Goal: Transaction & Acquisition: Download file/media

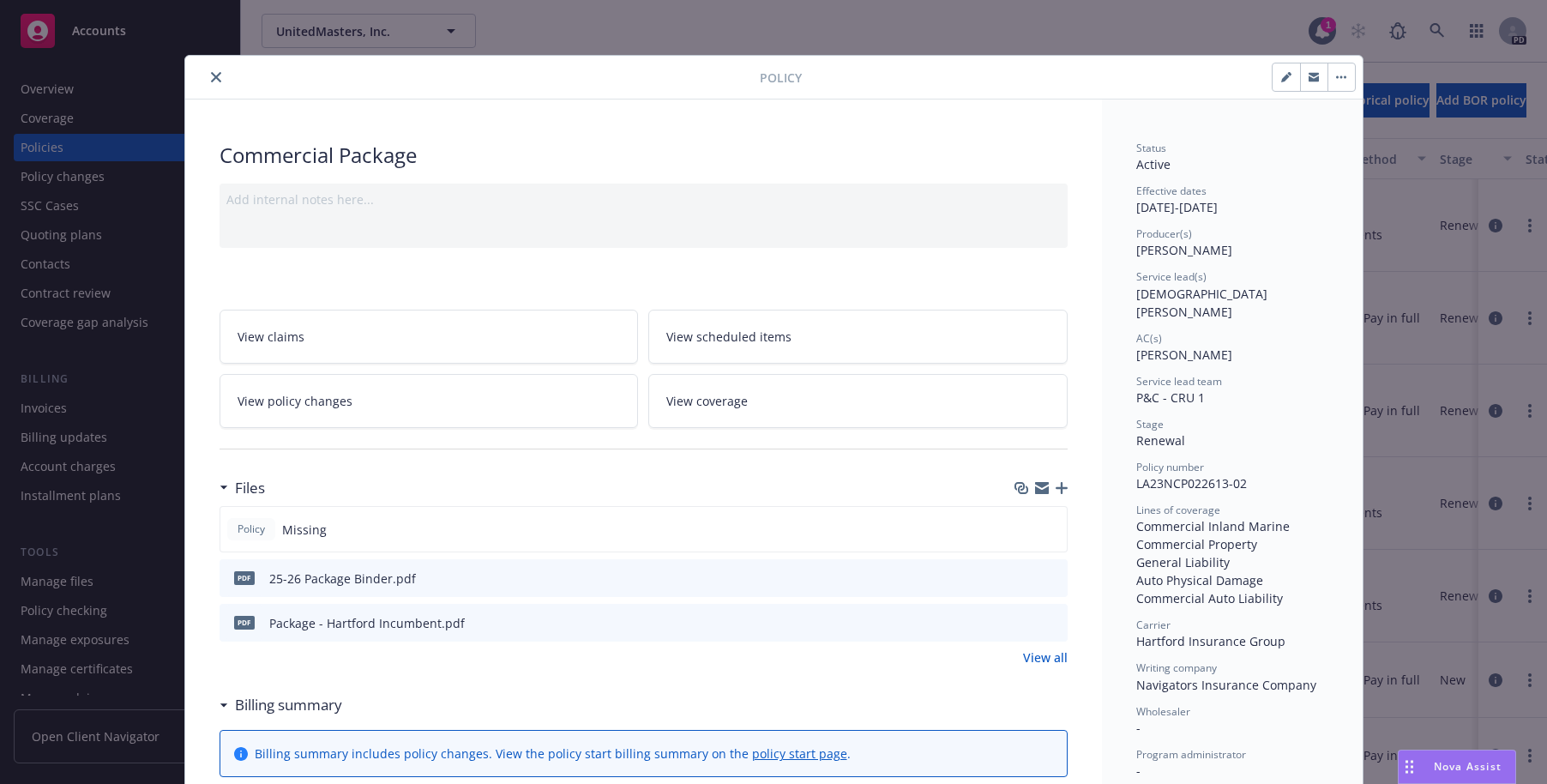
scroll to position [52, 0]
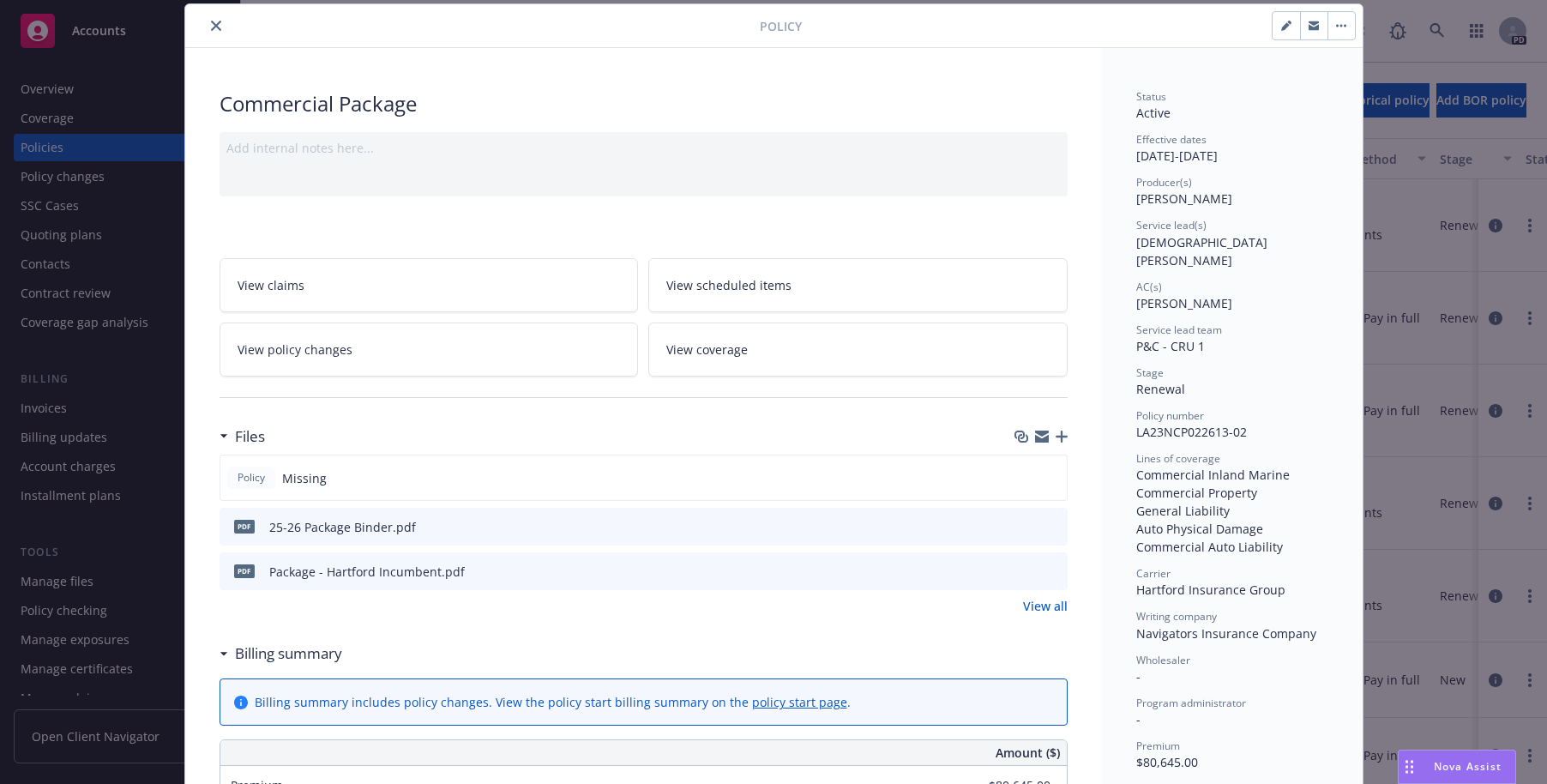
click at [212, 21] on icon "close" at bounding box center [216, 26] width 11 height 11
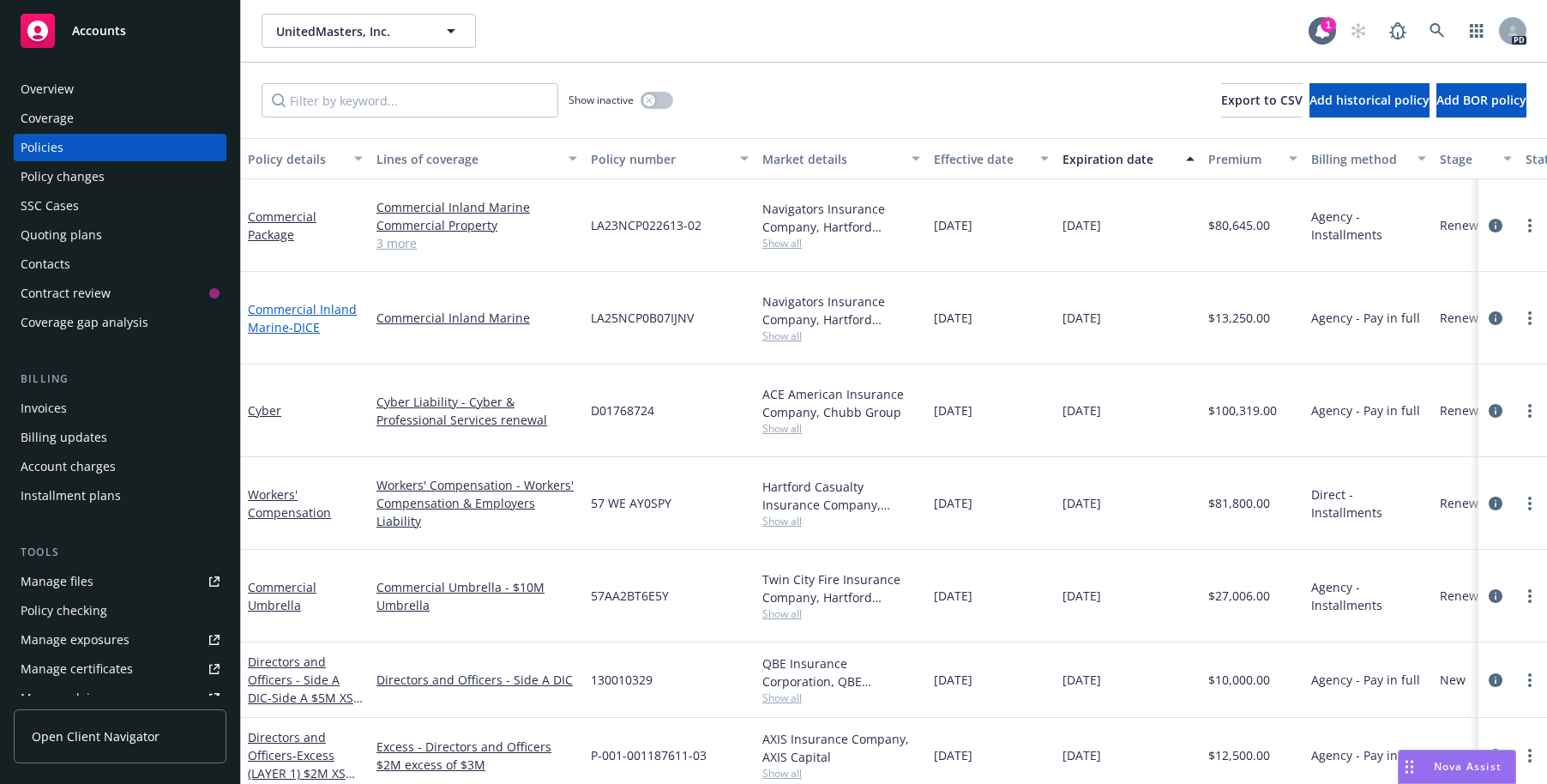
click at [270, 301] on link "Commercial Inland Marine - DICE" at bounding box center [302, 318] width 109 height 34
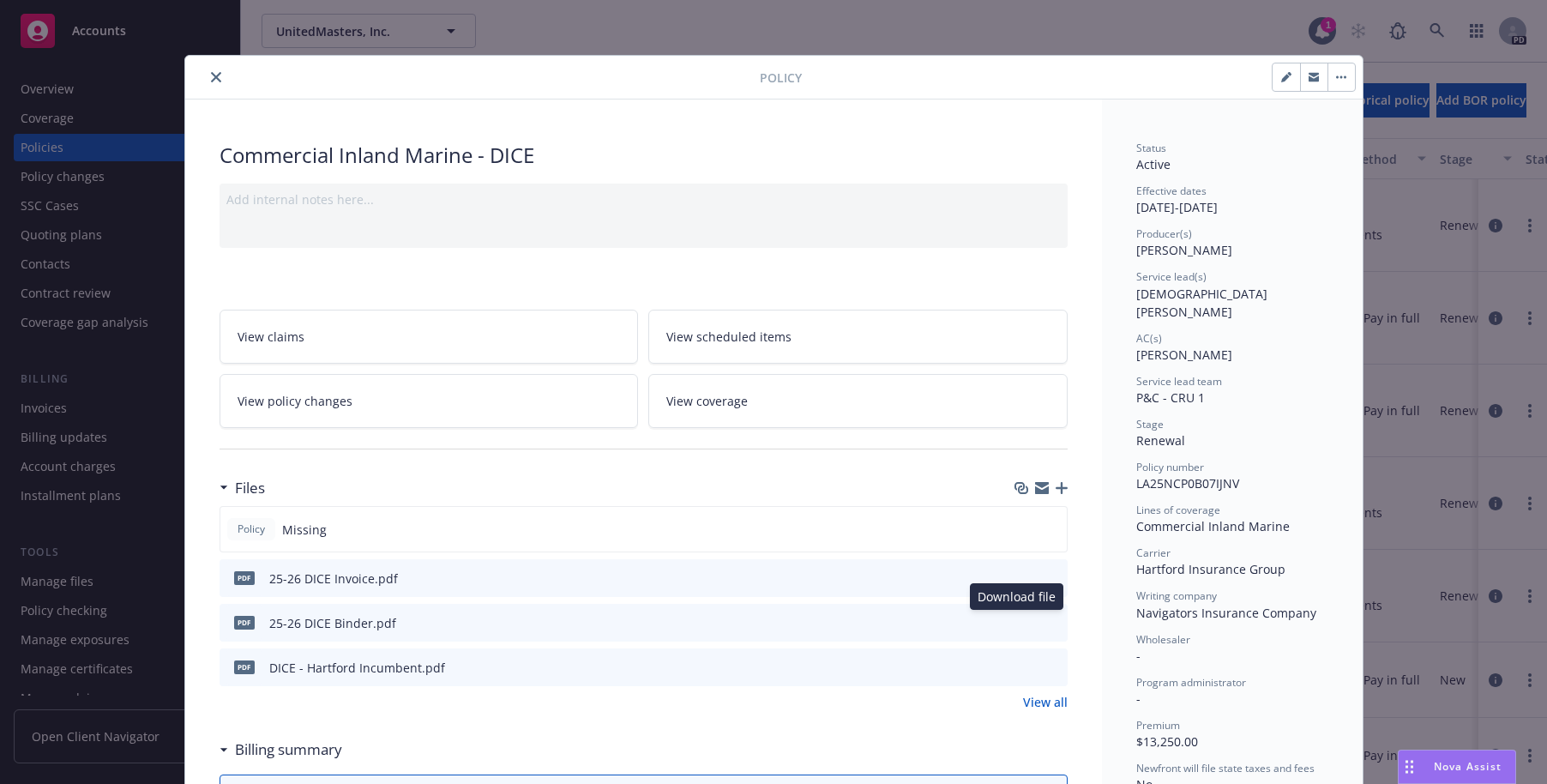
click at [1019, 620] on icon "download file" at bounding box center [1023, 621] width 13 height 13
click at [1023, 622] on button "download file" at bounding box center [1023, 621] width 17 height 17
click at [211, 79] on icon "close" at bounding box center [216, 76] width 11 height 11
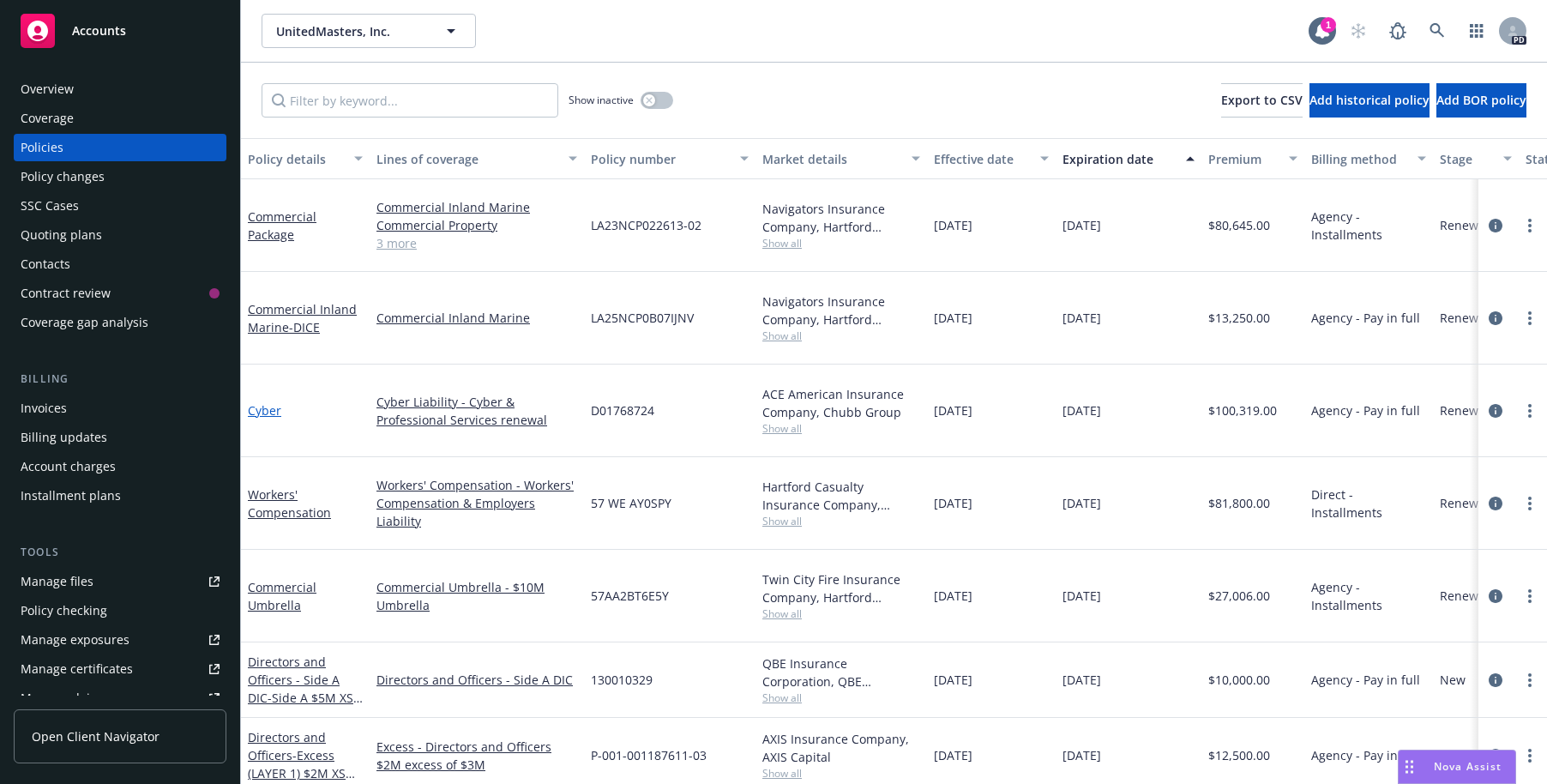
click at [260, 403] on link "Cyber" at bounding box center [264, 410] width 33 height 16
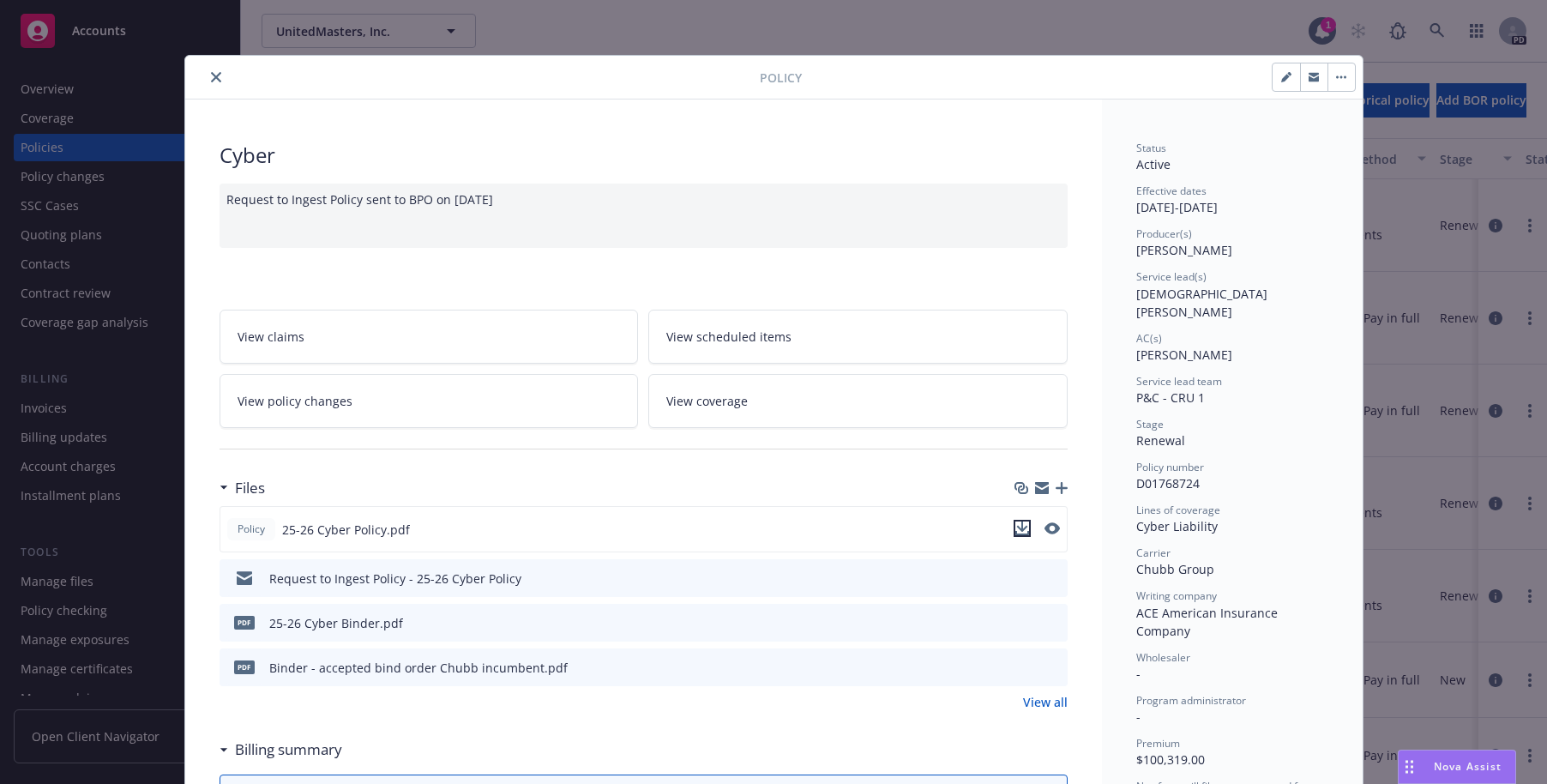
click at [1015, 529] on icon "download file" at bounding box center [1022, 528] width 13 height 13
click at [211, 71] on button "close" at bounding box center [216, 77] width 21 height 21
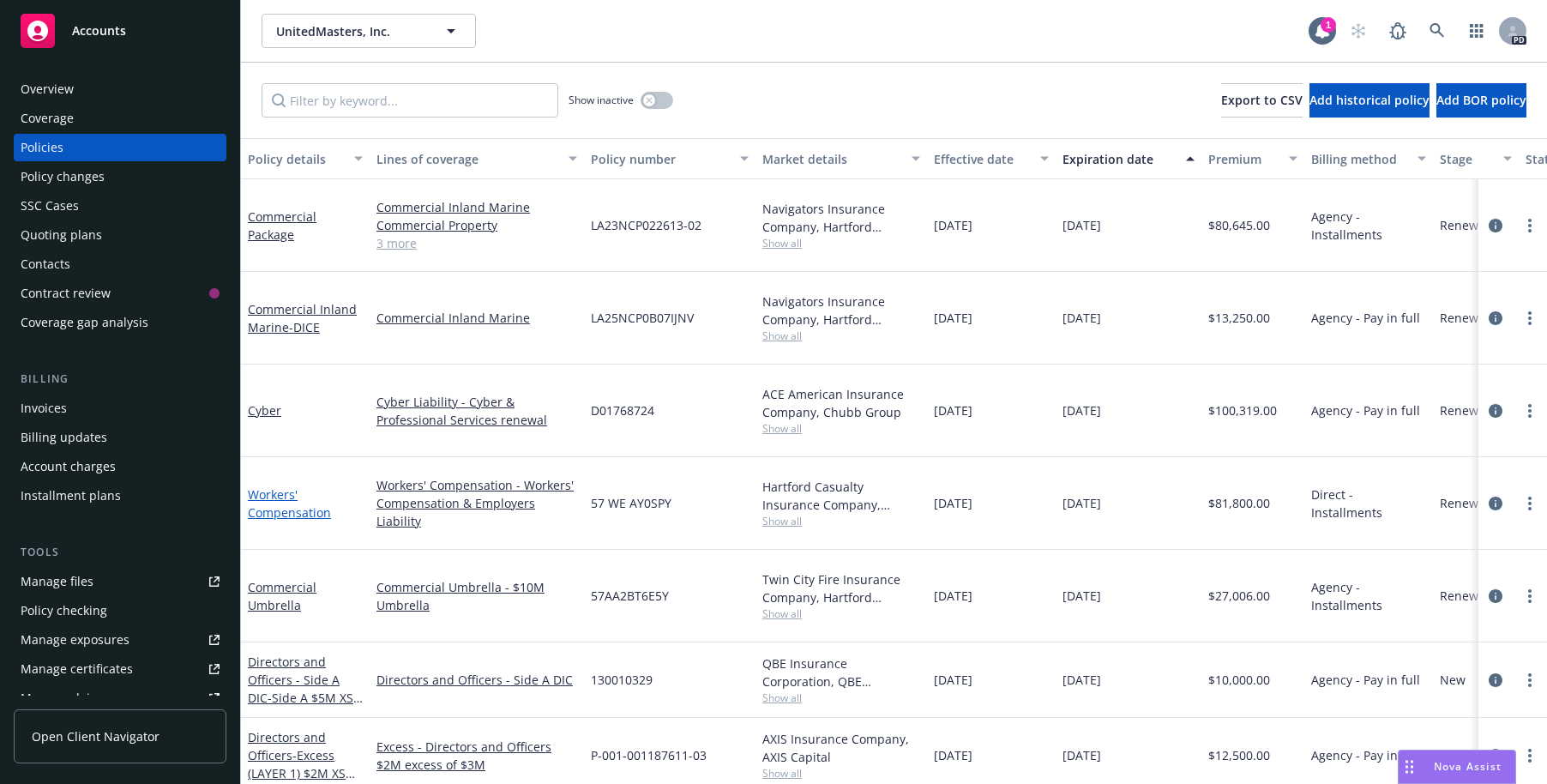
click at [263, 487] on link "Workers' Compensation" at bounding box center [289, 504] width 83 height 34
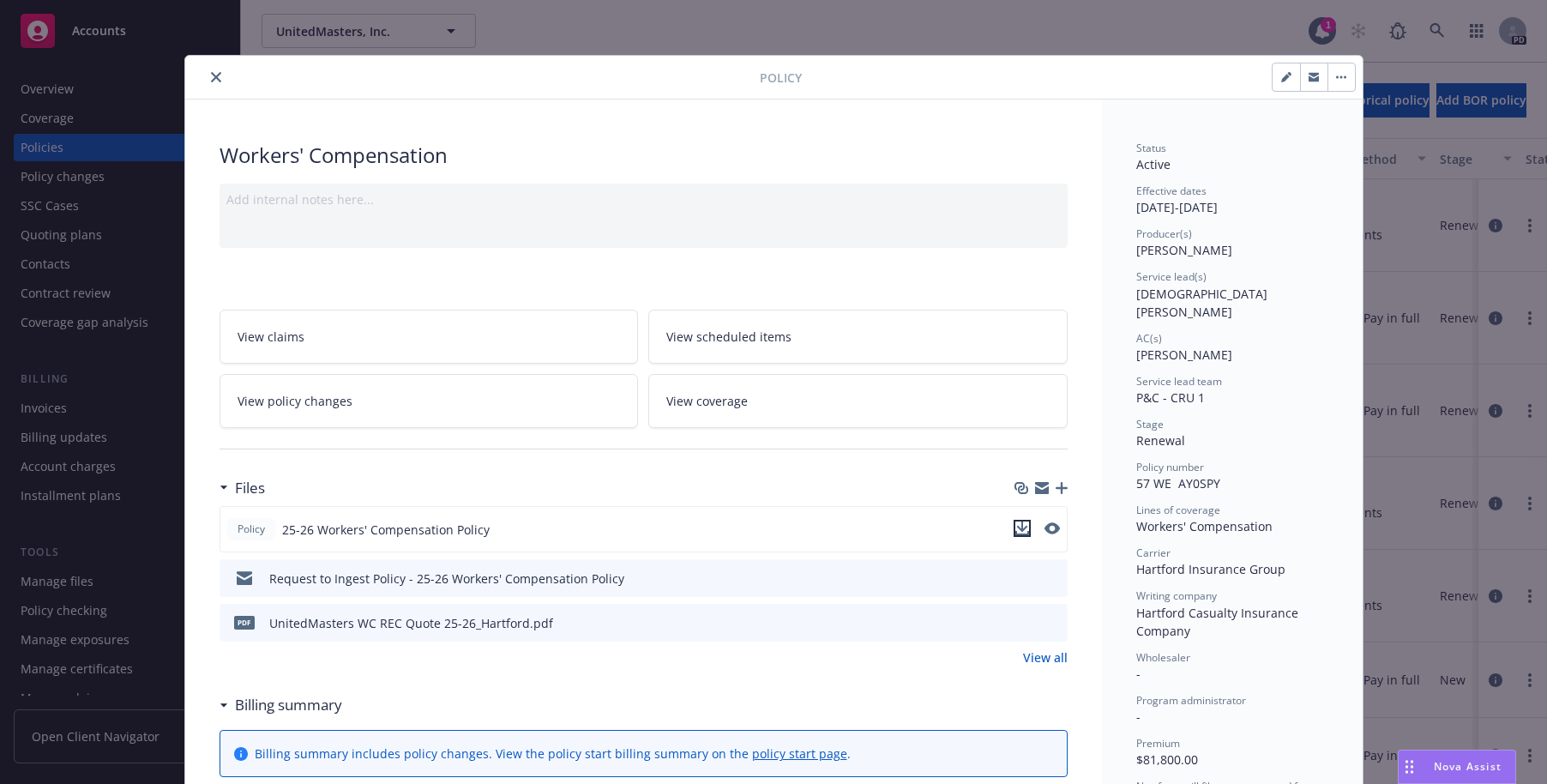
click at [1022, 523] on button "download file" at bounding box center [1022, 529] width 17 height 17
click at [213, 70] on button "close" at bounding box center [216, 77] width 21 height 21
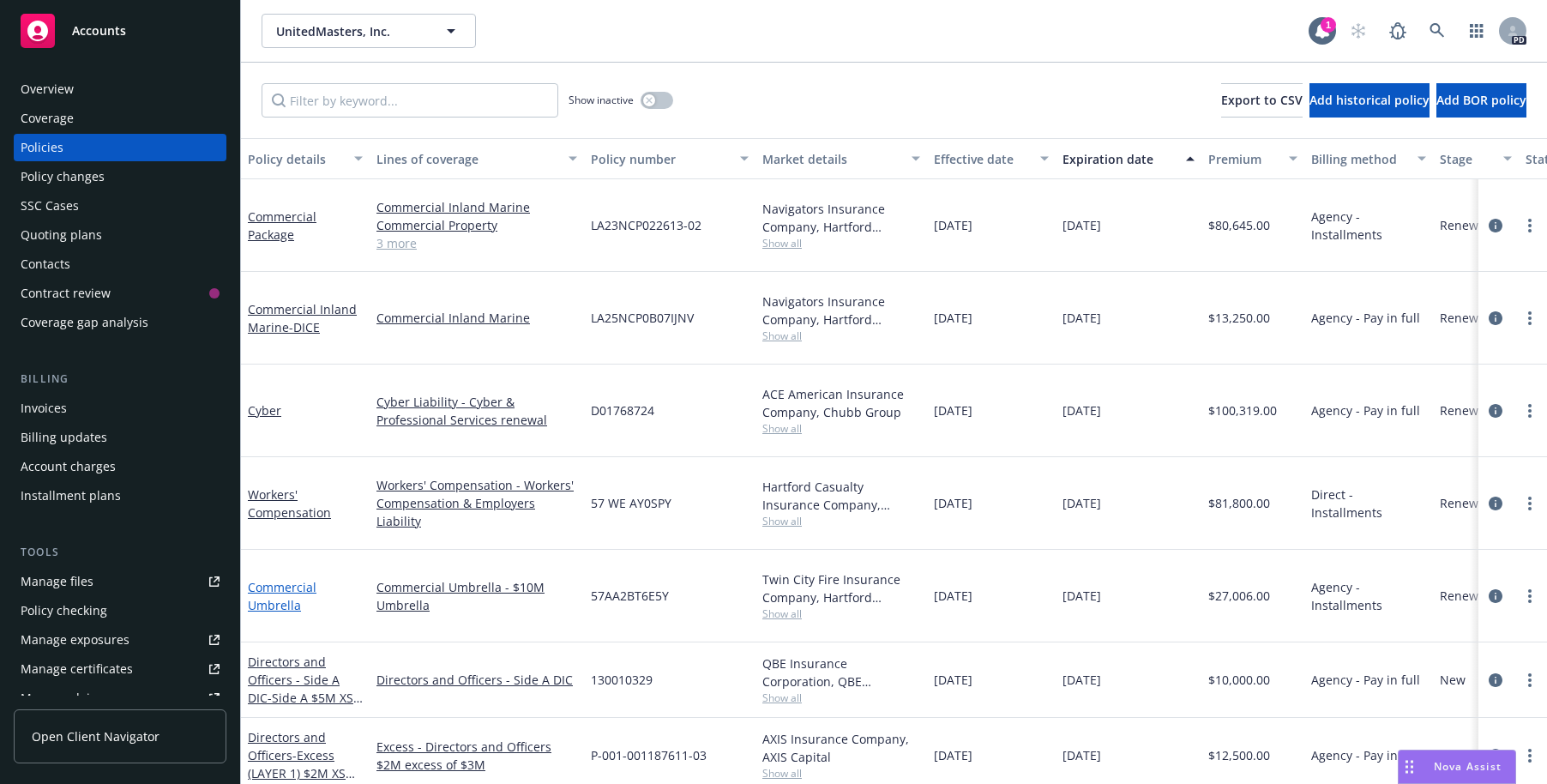
click at [279, 579] on link "Commercial Umbrella" at bounding box center [282, 597] width 69 height 34
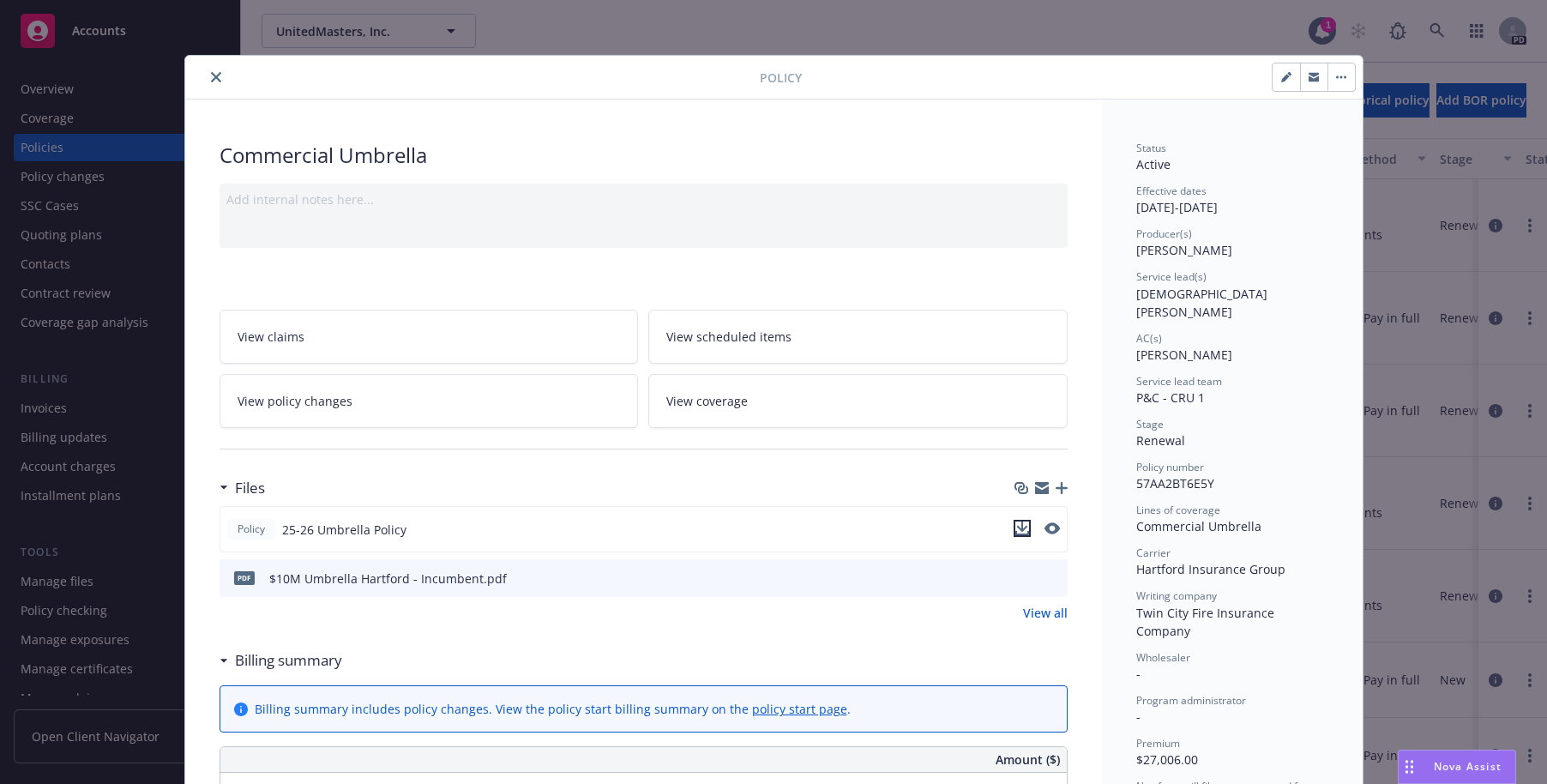
click at [1015, 529] on icon "download file" at bounding box center [1022, 528] width 13 height 13
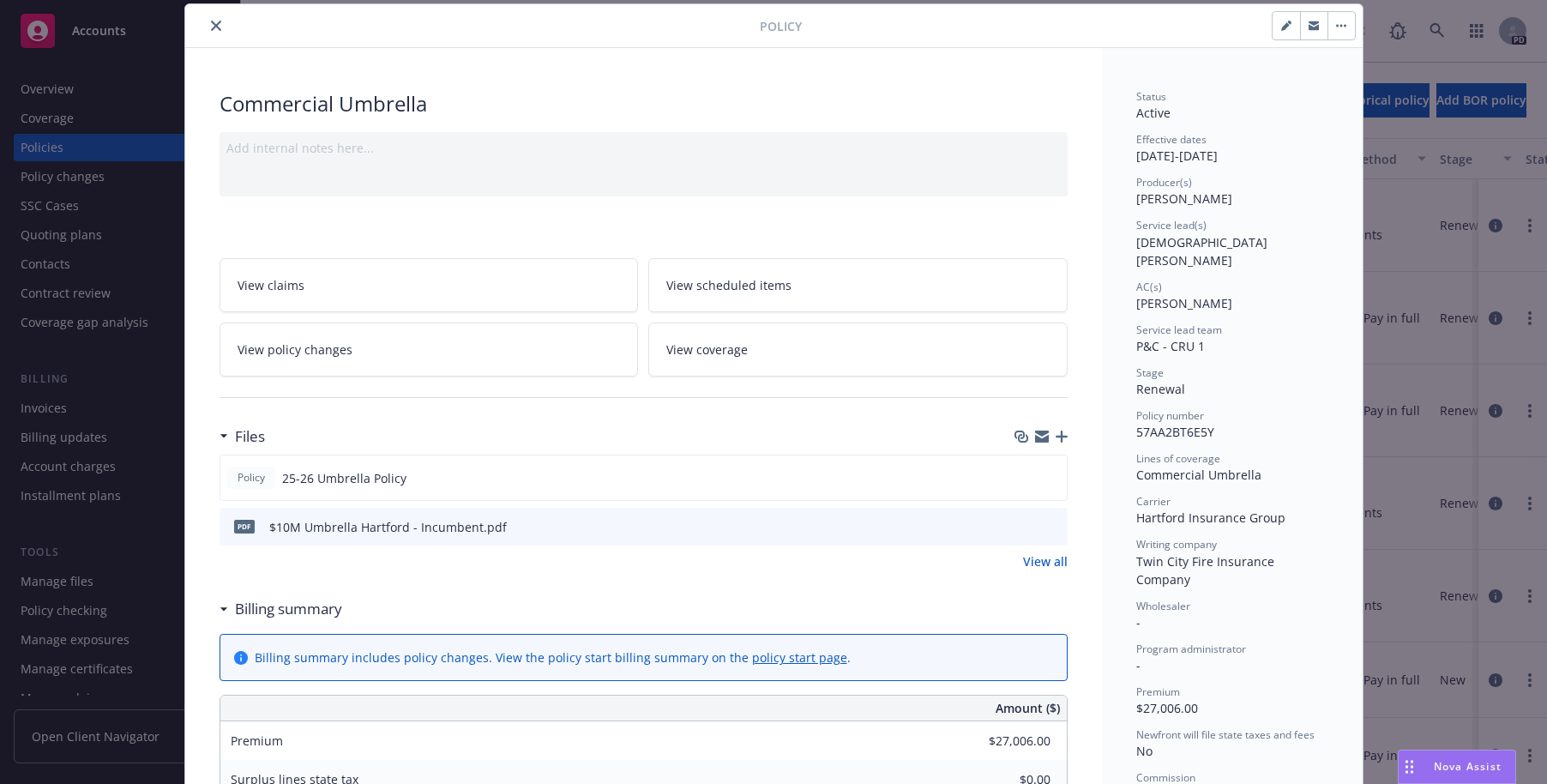
click at [211, 26] on icon "close" at bounding box center [216, 26] width 11 height 11
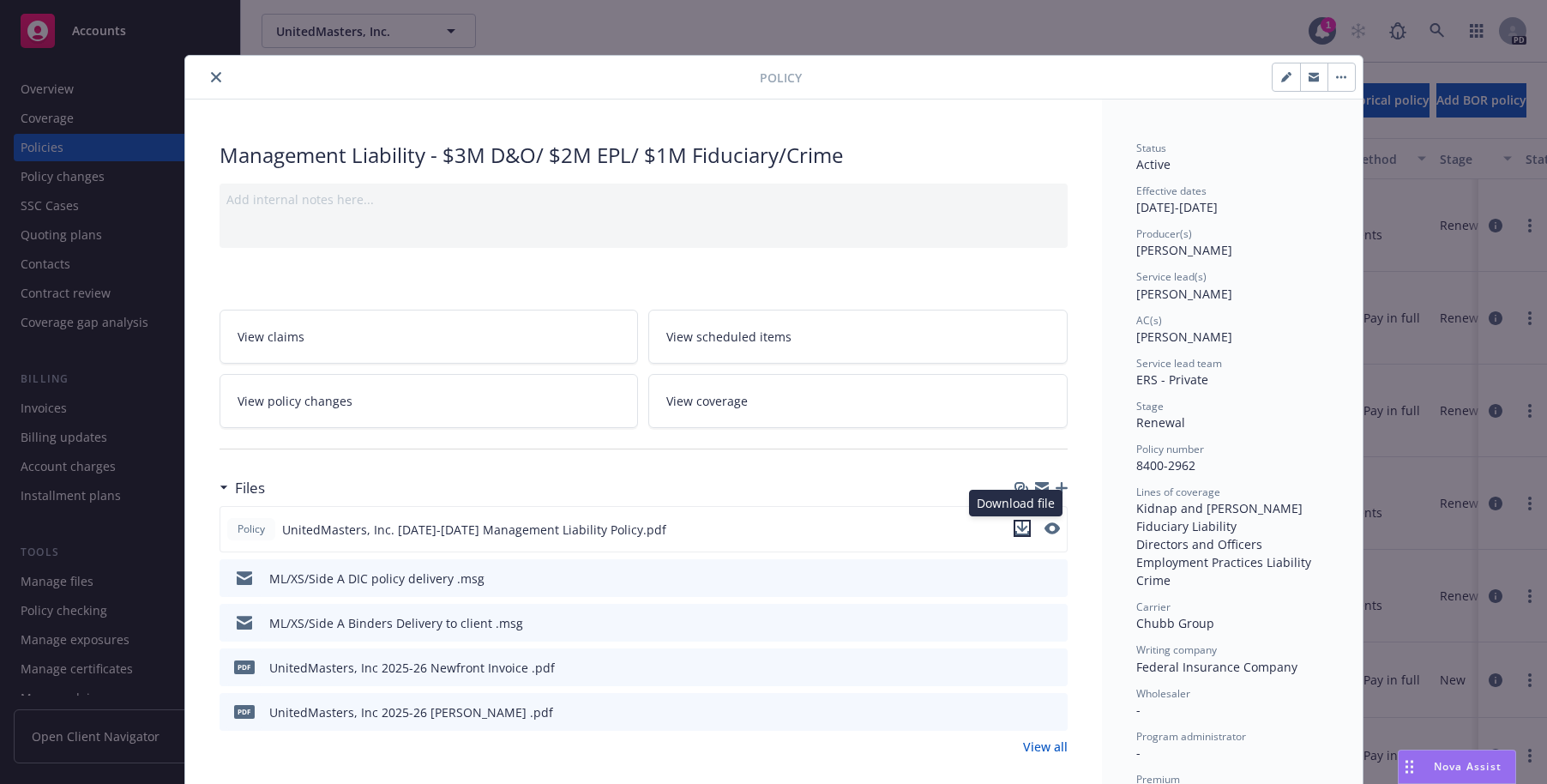
click at [1016, 526] on icon "download file" at bounding box center [1022, 526] width 11 height 11
click at [209, 71] on button "close" at bounding box center [216, 77] width 21 height 21
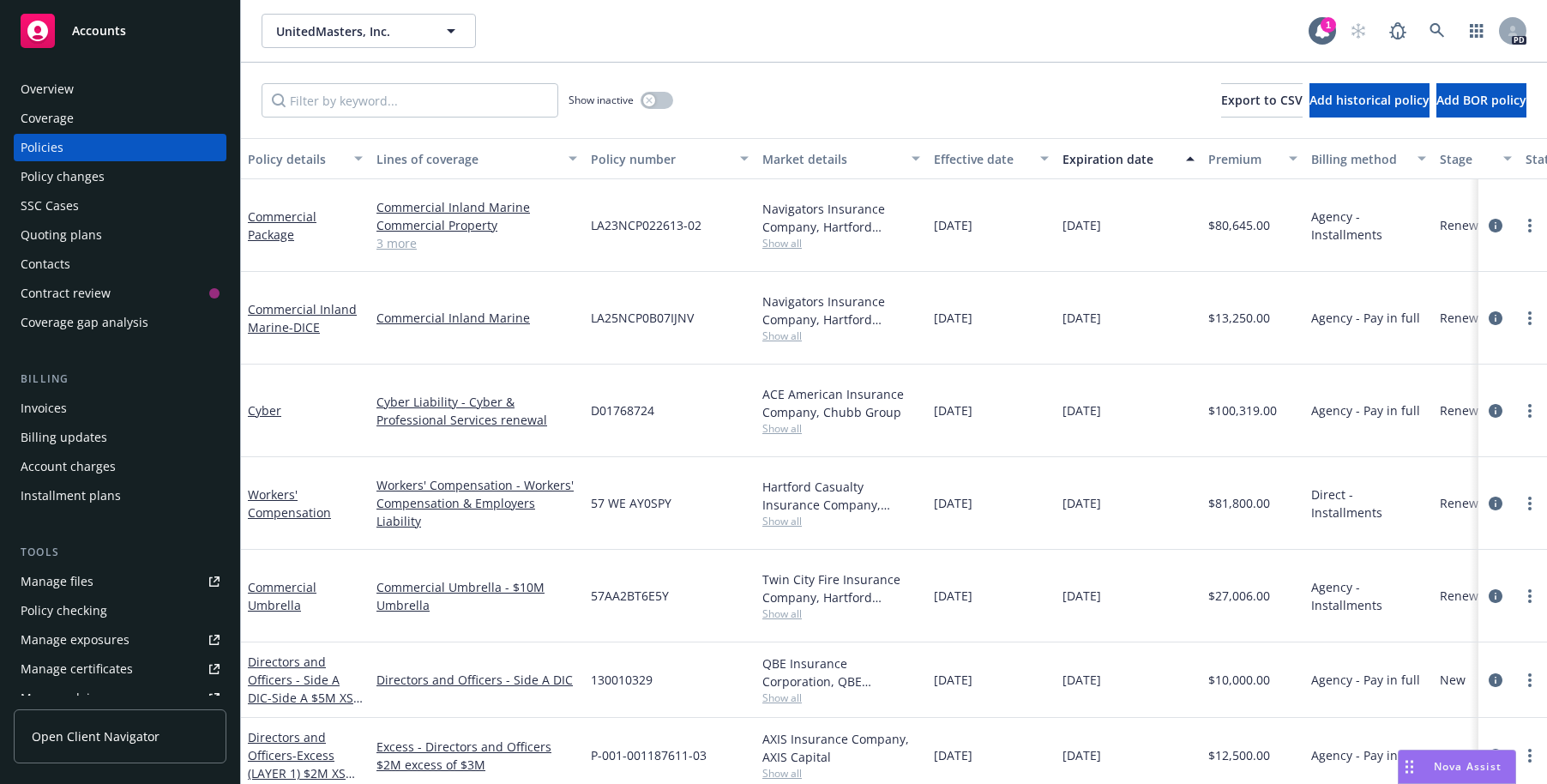
scroll to position [10, 0]
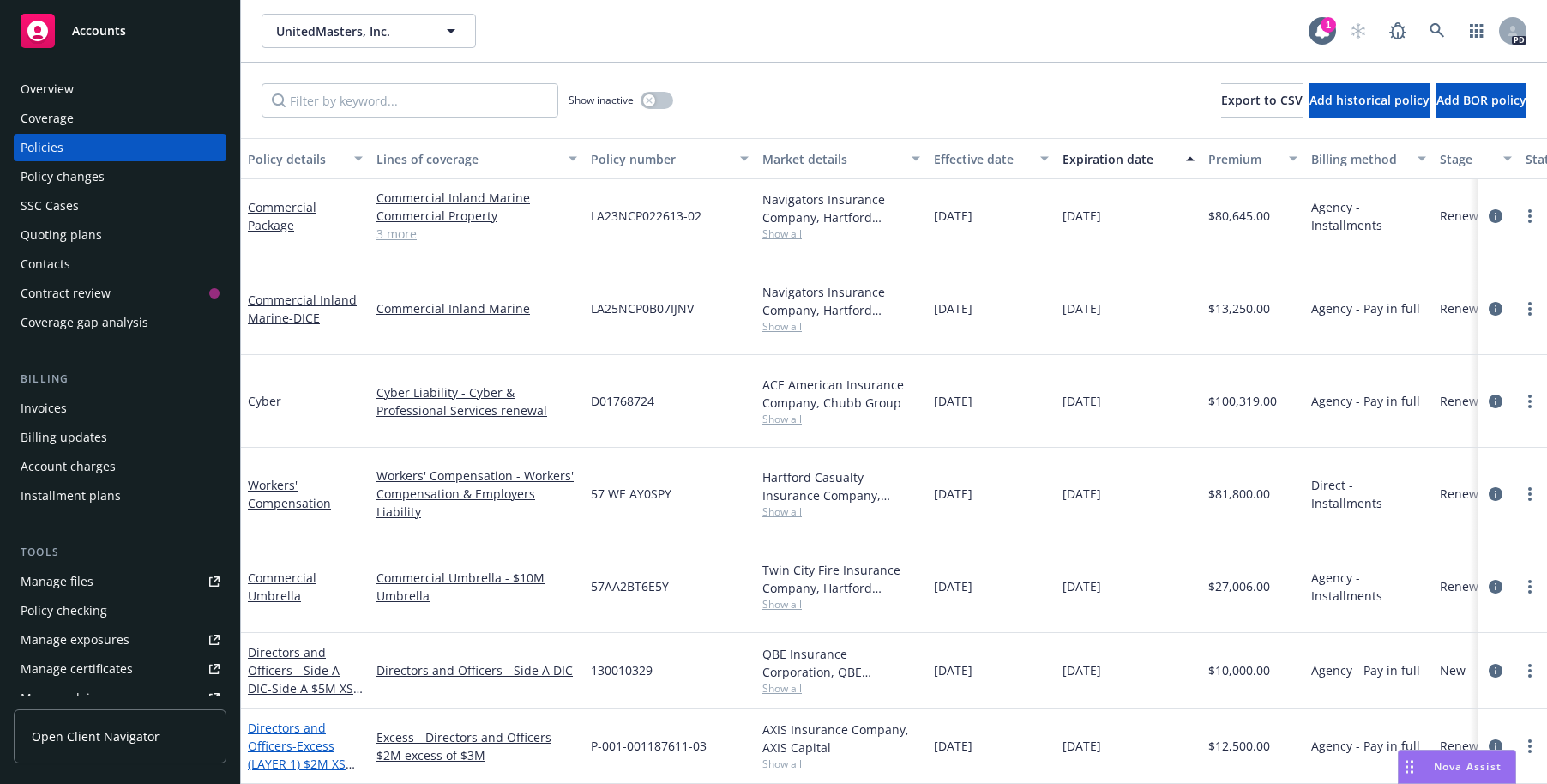
click at [275, 720] on link "Directors and Officers - Excess (LAYER 1) $2M XS $3M" at bounding box center [296, 755] width 98 height 71
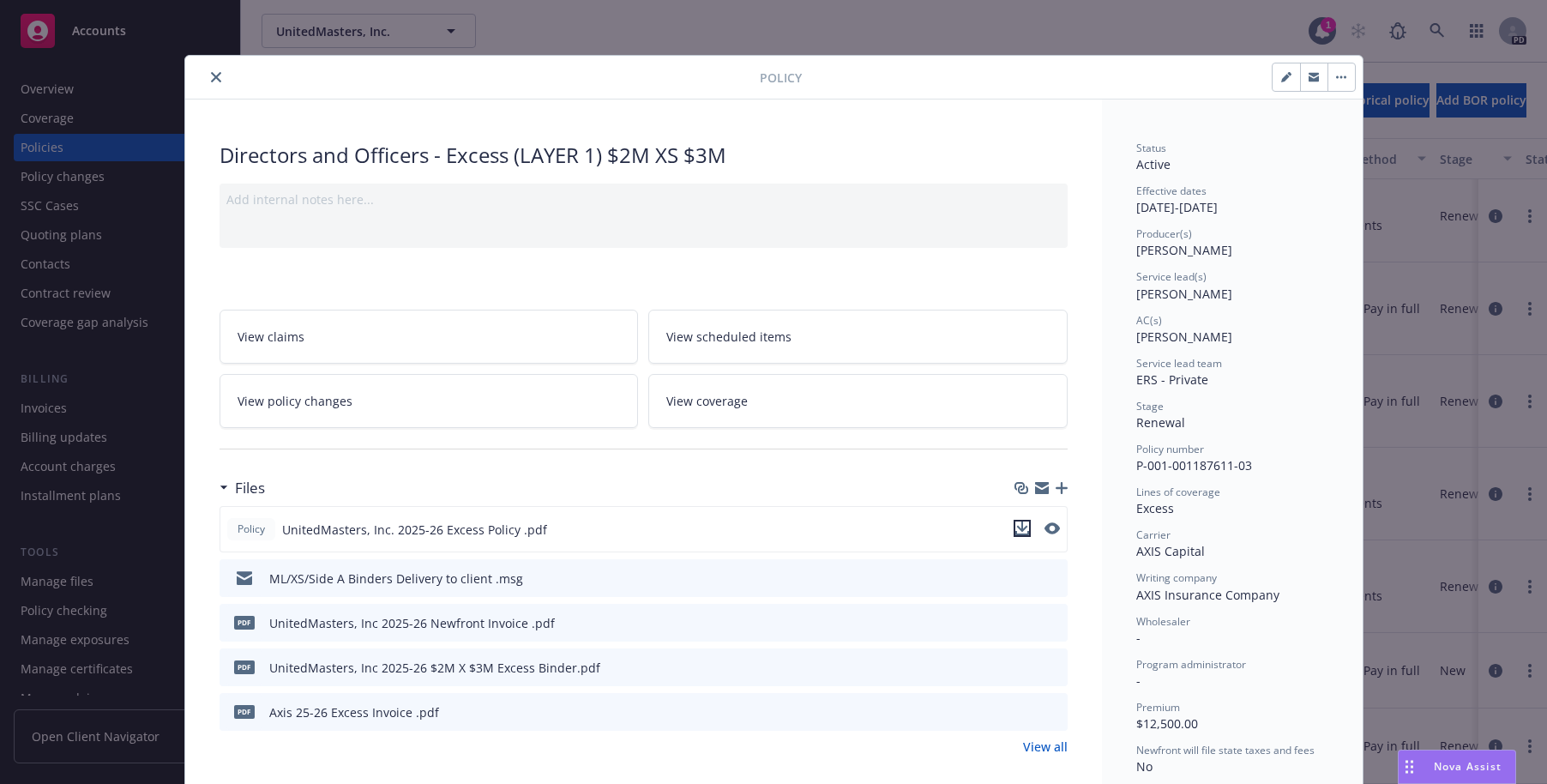
click at [1015, 527] on icon "download file" at bounding box center [1022, 528] width 13 height 13
click at [211, 77] on icon "close" at bounding box center [216, 76] width 11 height 11
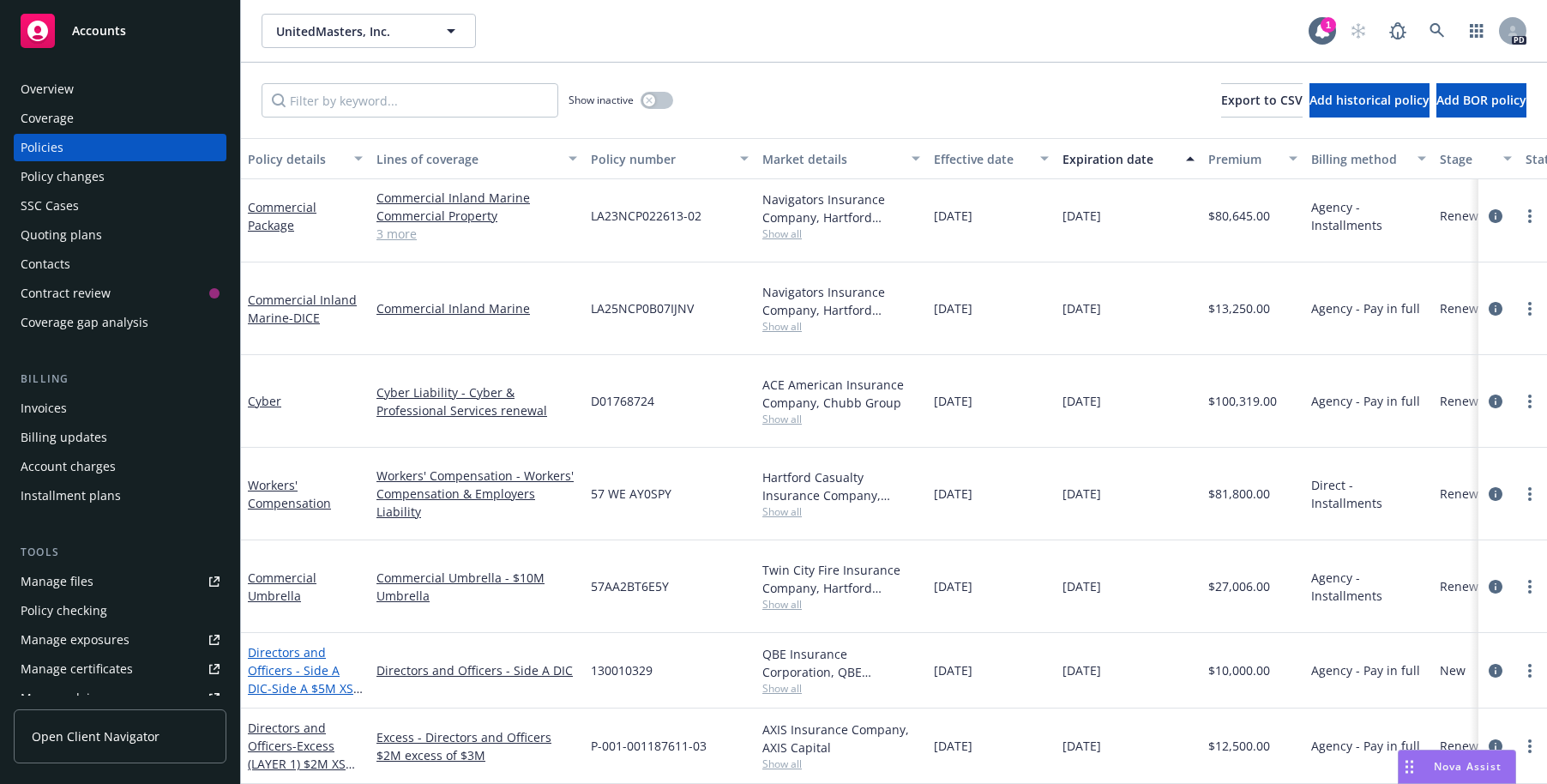
click at [263, 644] on link "Directors and Officers - Side A DIC - Side A $5M XS $5M" at bounding box center [300, 680] width 105 height 71
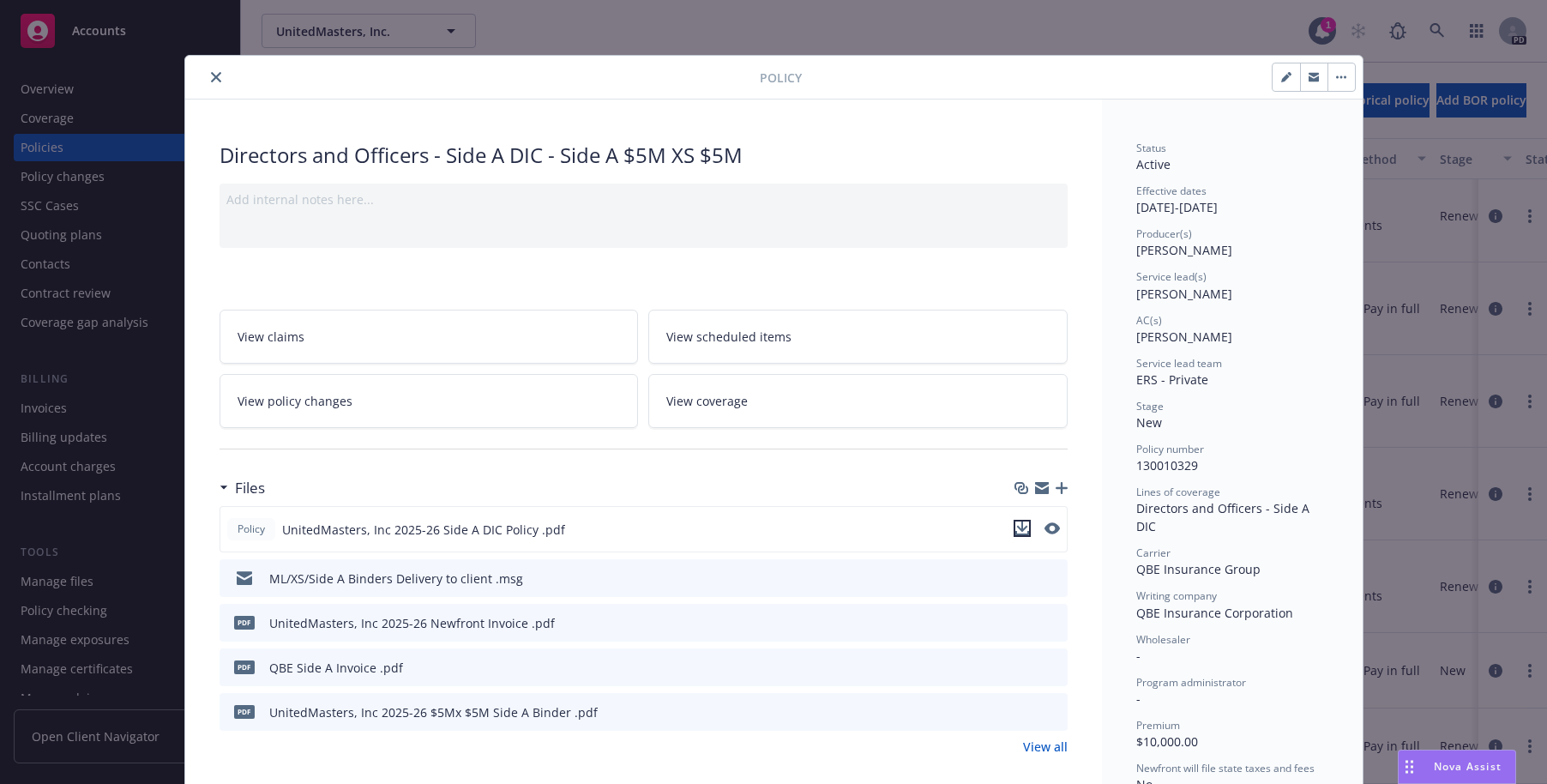
click at [1015, 526] on icon "download file" at bounding box center [1022, 528] width 13 height 13
click at [211, 79] on icon "close" at bounding box center [216, 76] width 11 height 11
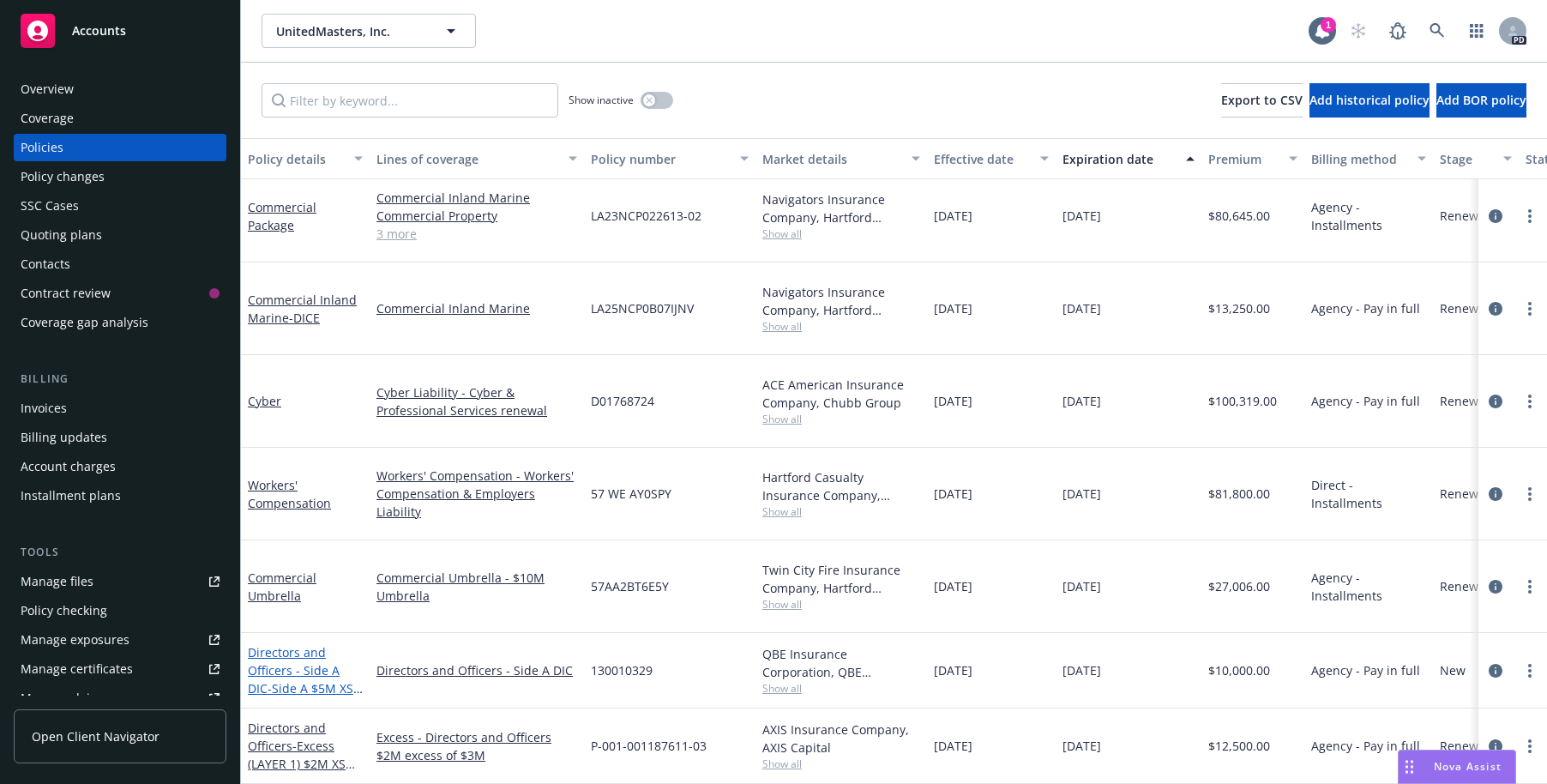
click at [274, 644] on link "Directors and Officers - Side A DIC - Side A $5M XS $5M" at bounding box center [300, 680] width 105 height 71
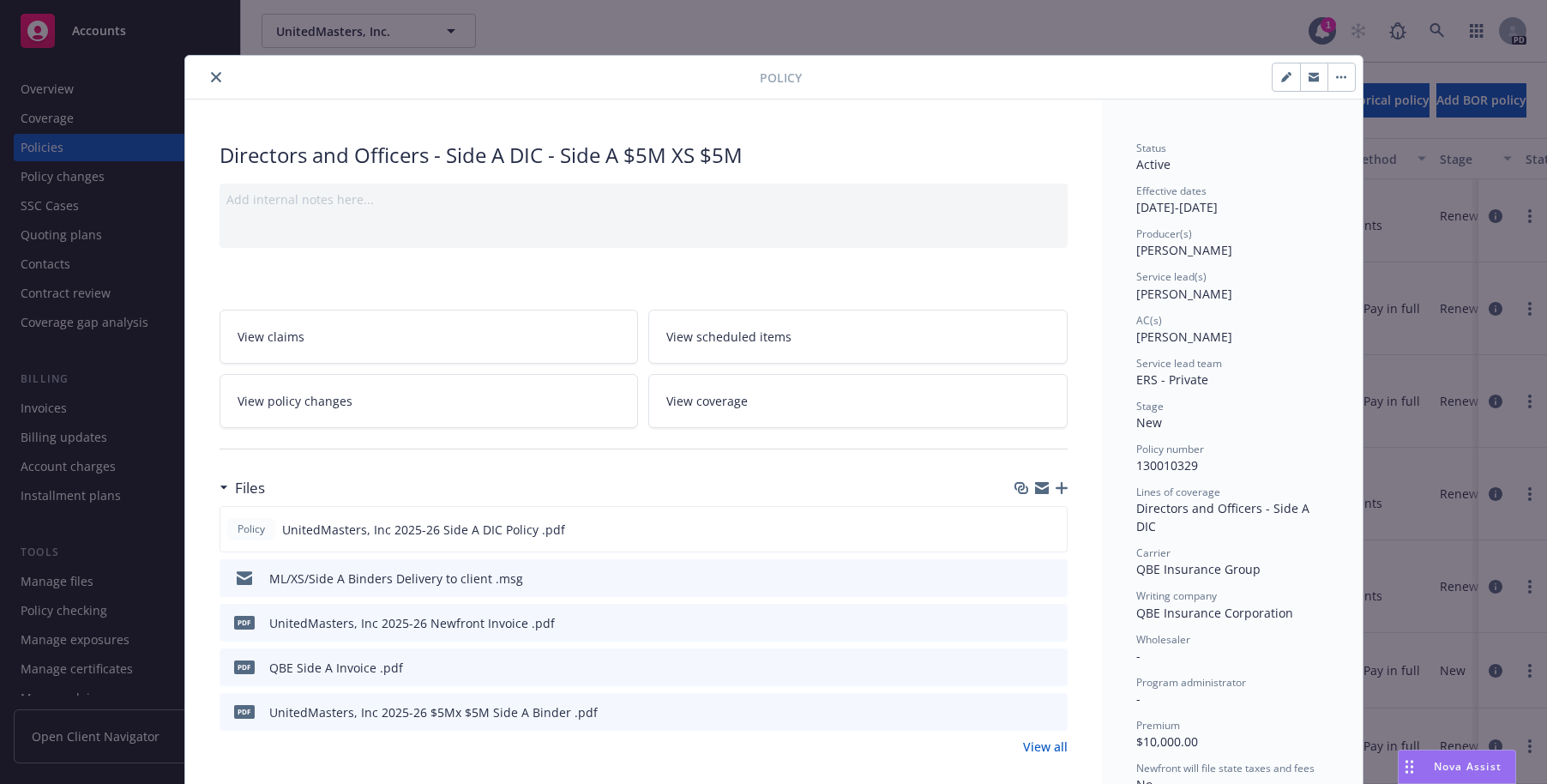
scroll to position [52, 0]
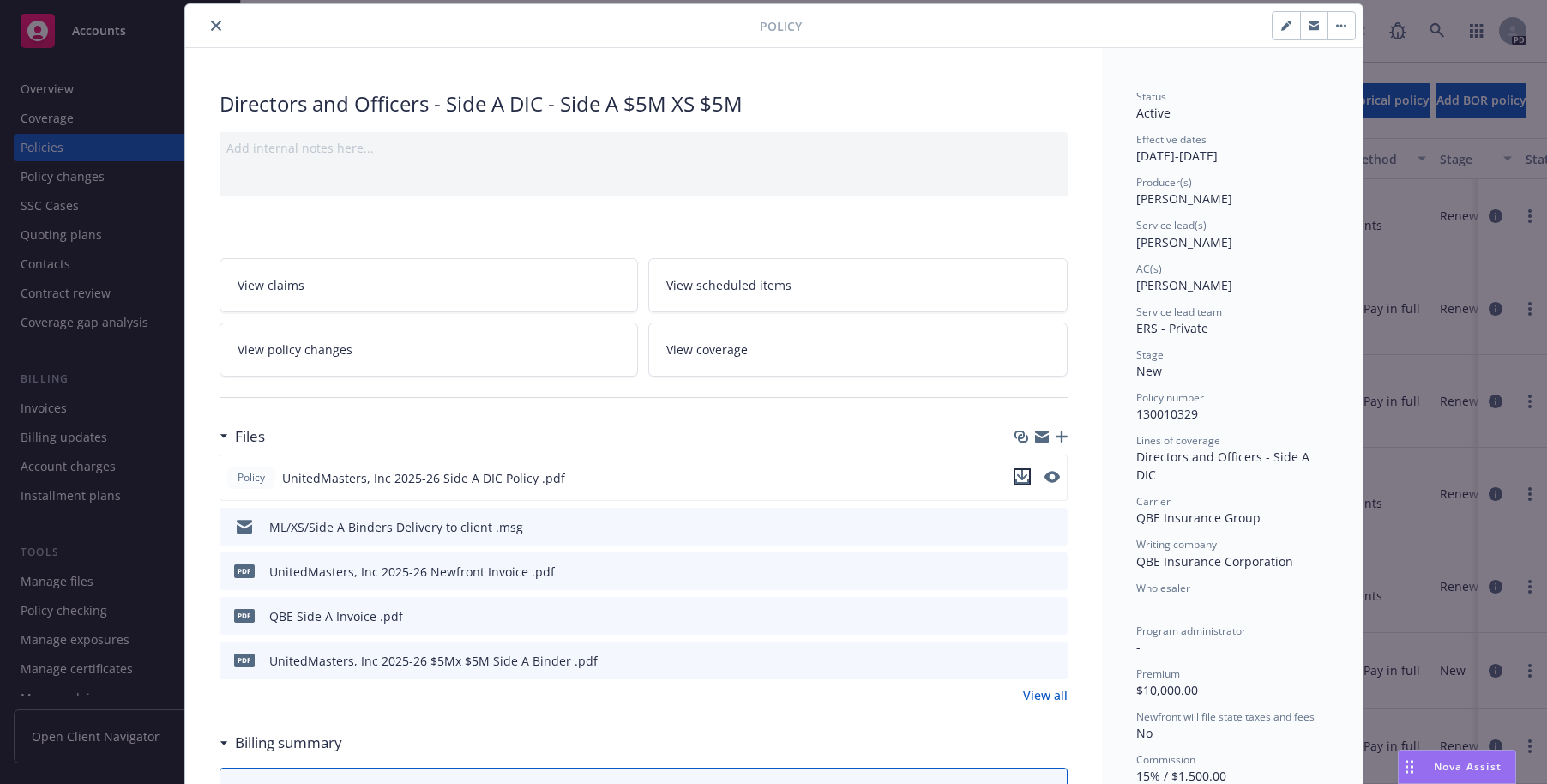
click at [1015, 473] on icon "download file" at bounding box center [1022, 477] width 13 height 13
click at [1019, 529] on icon "download file" at bounding box center [1023, 526] width 13 height 13
click at [211, 27] on icon "close" at bounding box center [216, 26] width 11 height 11
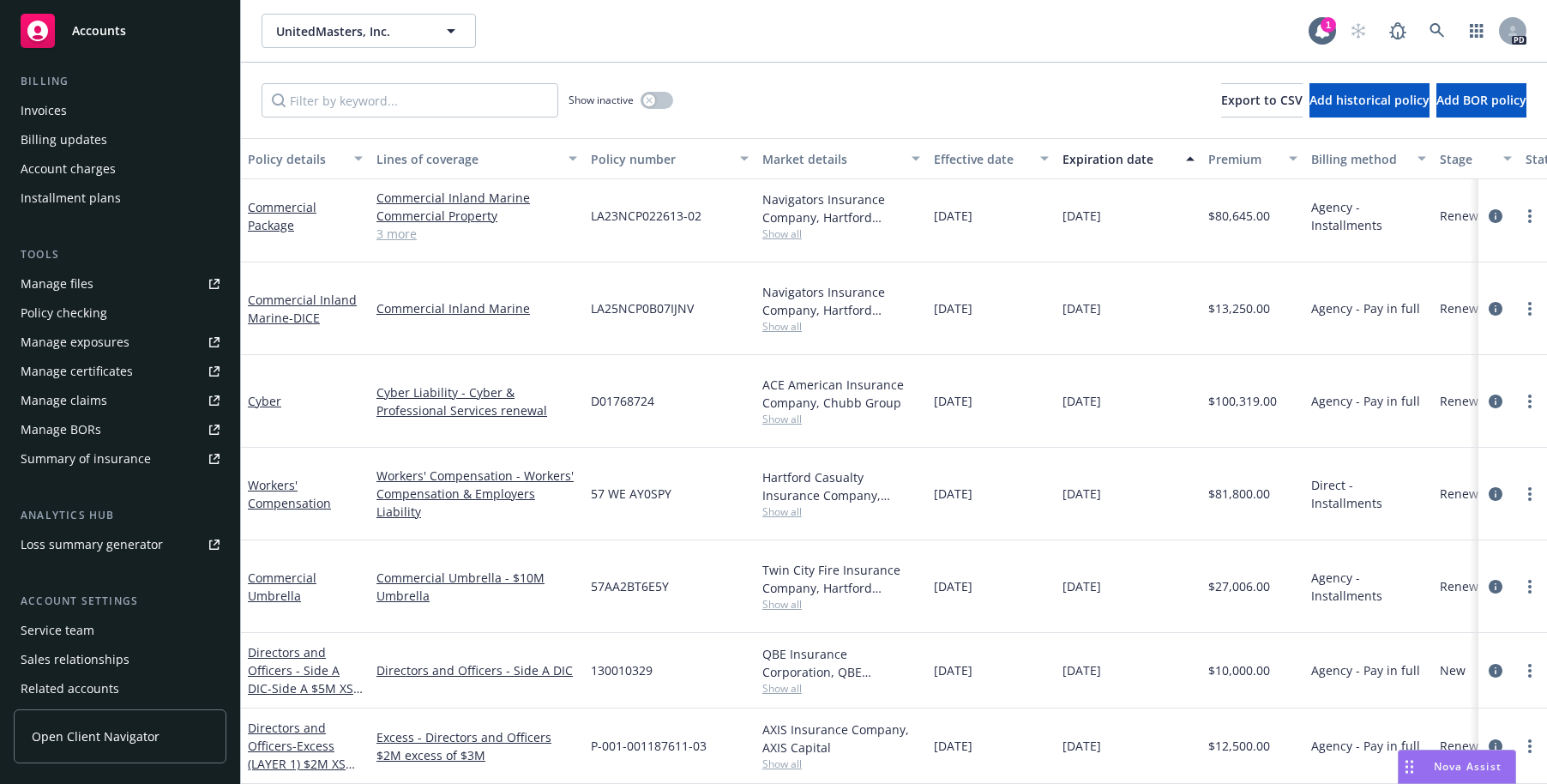
scroll to position [363, 0]
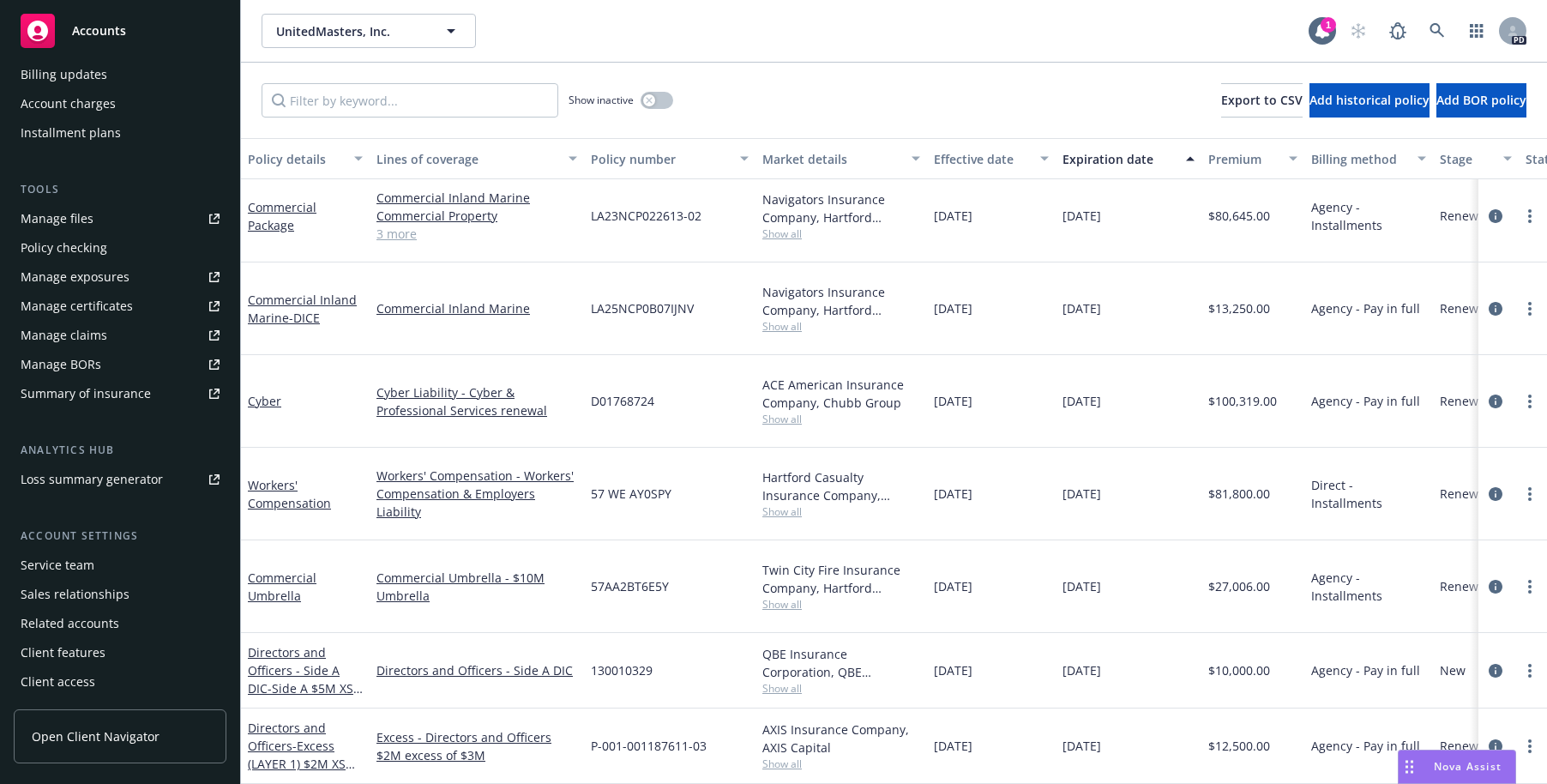
click at [55, 565] on div "Service team" at bounding box center [57, 565] width 74 height 28
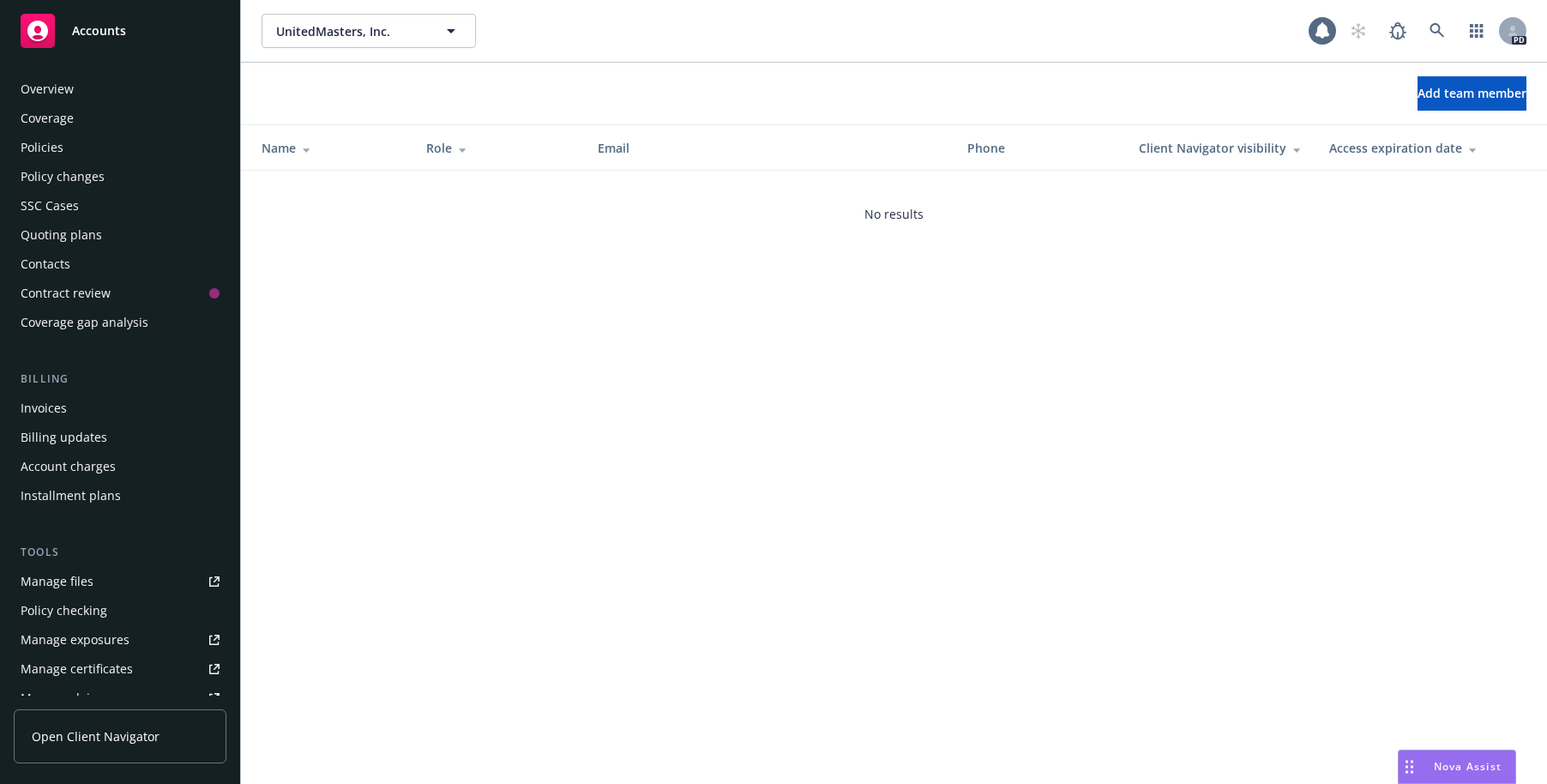
scroll to position [363, 0]
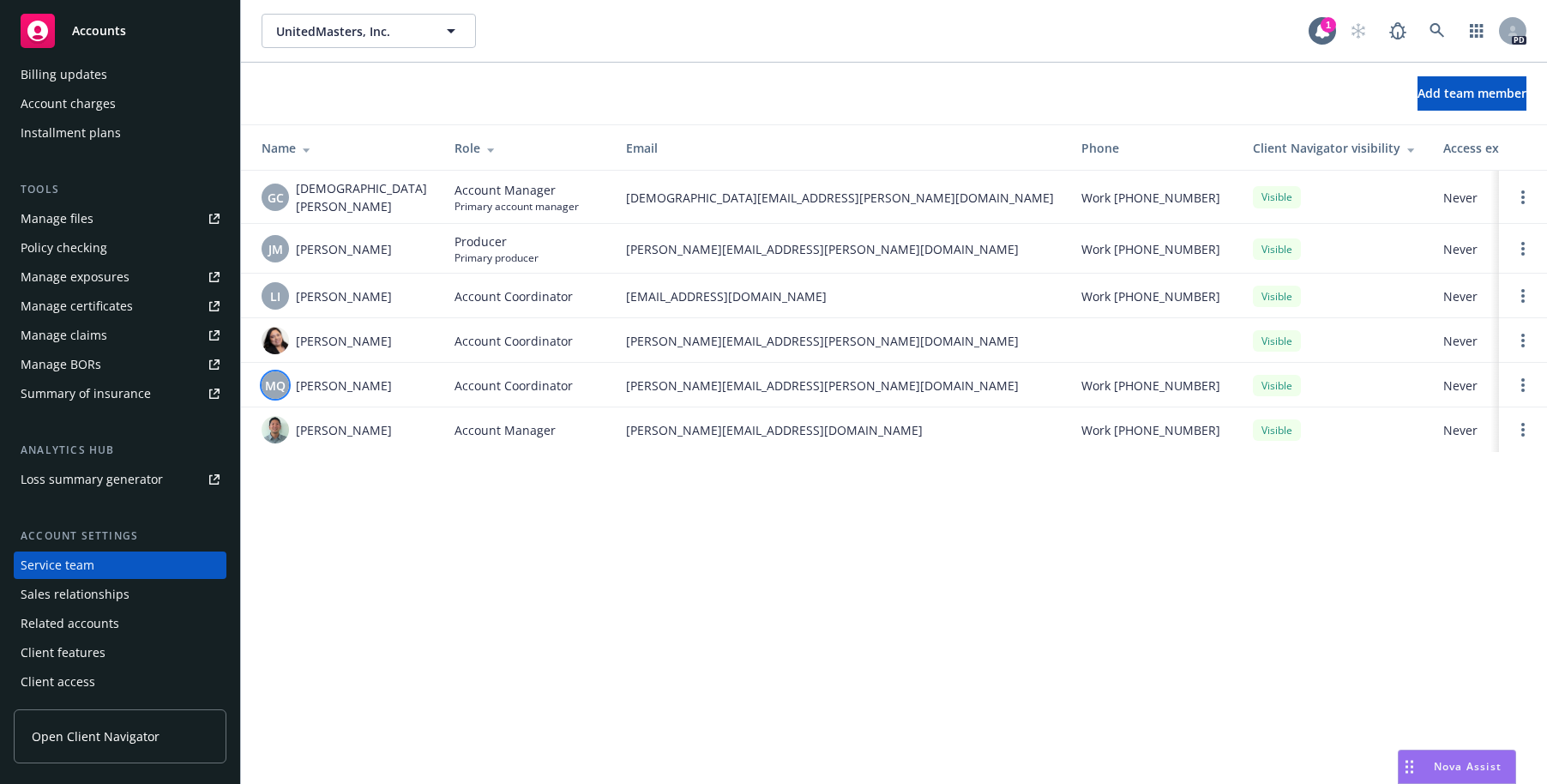
click at [279, 382] on span "MQ" at bounding box center [275, 385] width 21 height 18
drag, startPoint x: 313, startPoint y: 297, endPoint x: 303, endPoint y: 297, distance: 10.0
click at [313, 297] on span "[PERSON_NAME]" at bounding box center [344, 296] width 96 height 18
click at [272, 291] on span "LI" at bounding box center [275, 296] width 11 height 18
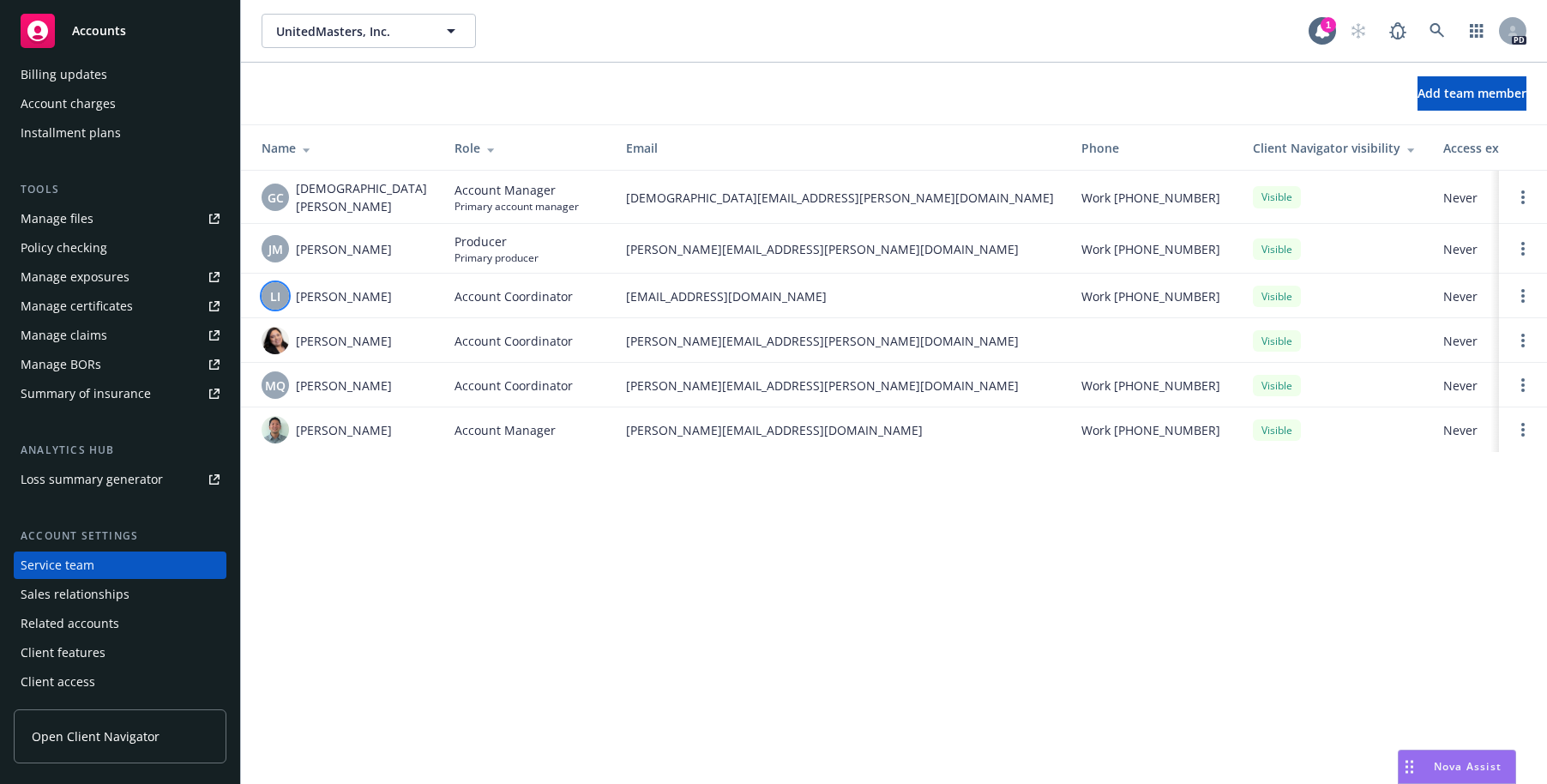
click at [374, 511] on div "UnitedMasters, Inc. UnitedMasters, Inc. 1 PD Add team member Name Role Email Ph…" at bounding box center [894, 392] width 1306 height 784
click at [279, 385] on span "MQ" at bounding box center [275, 385] width 21 height 18
click at [431, 471] on div "UnitedMasters, Inc. UnitedMasters, Inc. 1 PD Add team member Name Role Email Ph…" at bounding box center [894, 392] width 1306 height 784
click at [272, 431] on img at bounding box center [275, 429] width 28 height 28
drag, startPoint x: 656, startPoint y: 572, endPoint x: 660, endPoint y: 559, distance: 13.6
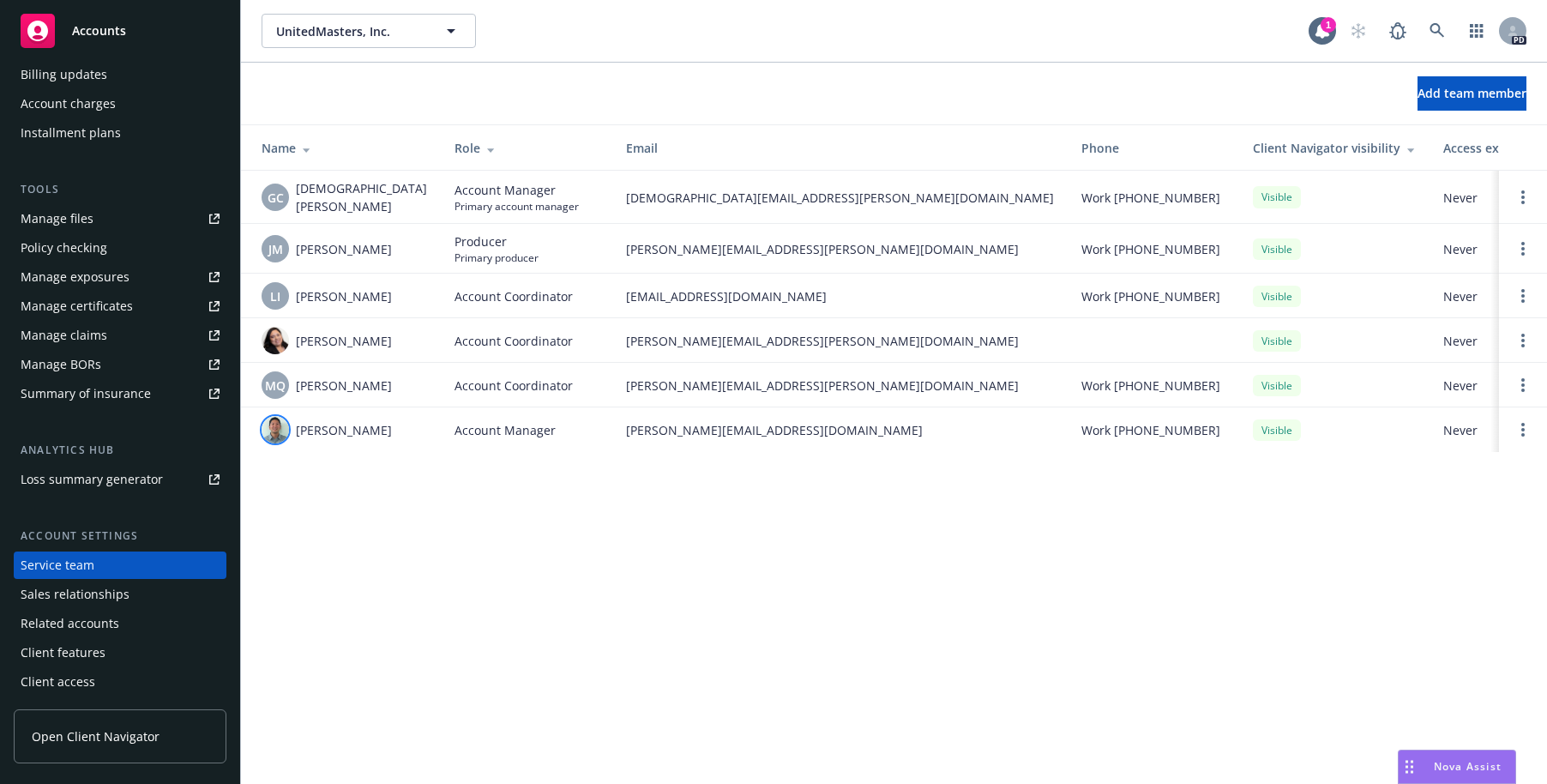
click at [656, 572] on div "UnitedMasters, Inc. UnitedMasters, Inc. 1 PD Add team member Name Role Email Ph…" at bounding box center [894, 392] width 1306 height 784
